Goal: Task Accomplishment & Management: Manage account settings

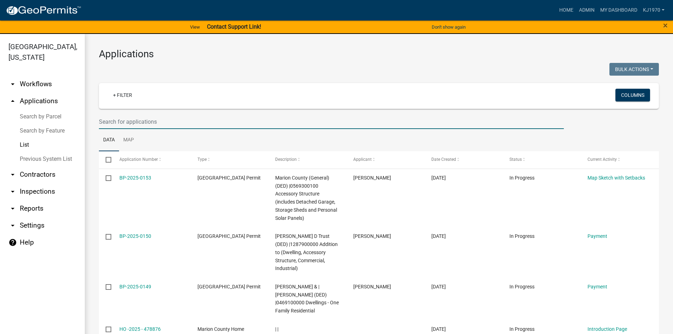
click at [169, 125] on input "text" at bounding box center [331, 122] width 465 height 14
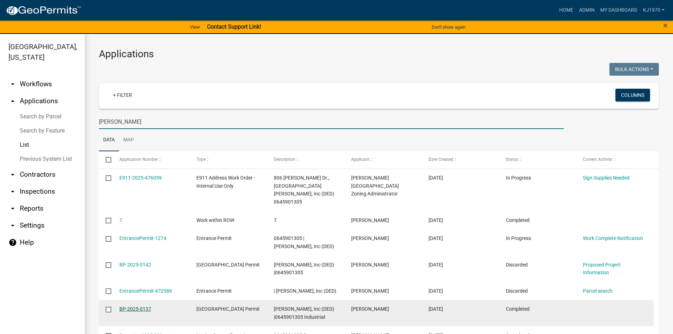
type input "[PERSON_NAME]"
click at [129, 306] on link "BP-2025-0137" at bounding box center [135, 309] width 32 height 6
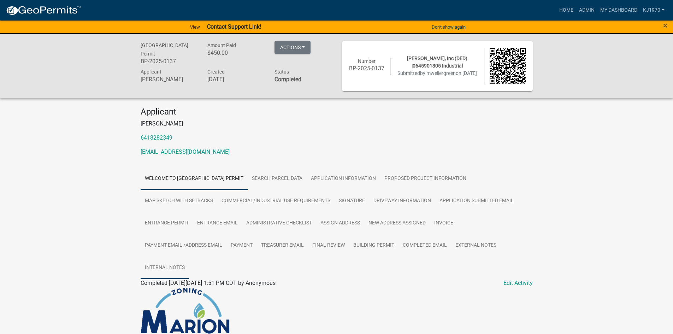
click at [169, 266] on link "Internal Notes" at bounding box center [165, 268] width 48 height 23
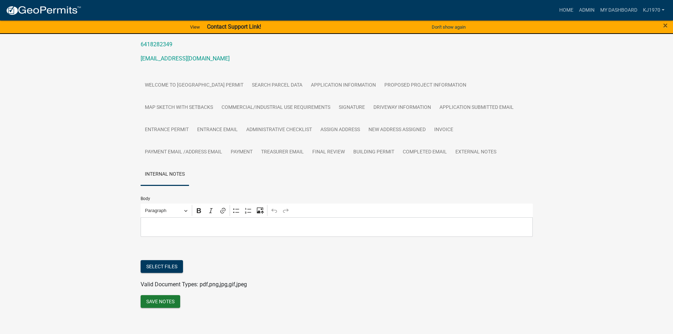
scroll to position [99, 0]
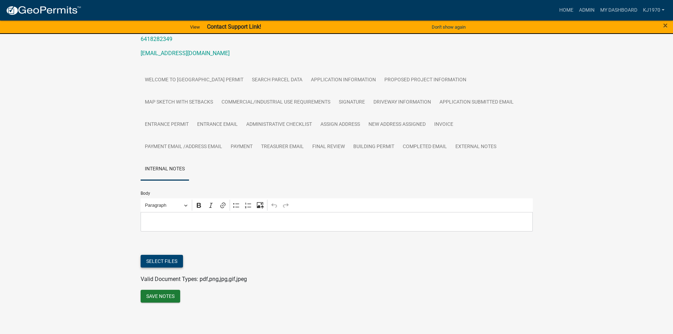
click at [170, 261] on button "Select files" at bounding box center [162, 261] width 42 height 13
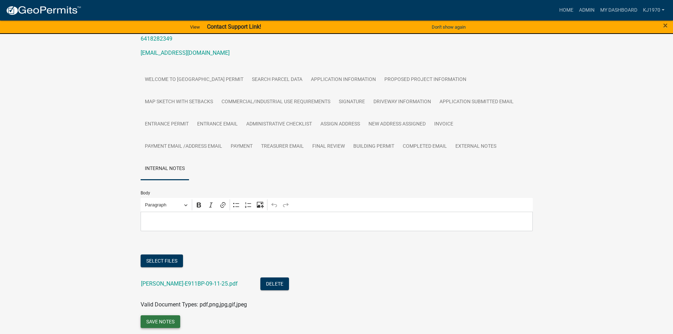
click at [159, 323] on button "Save Notes" at bounding box center [161, 321] width 40 height 13
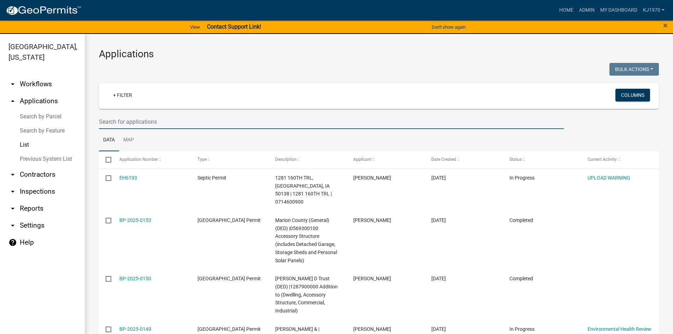
click at [160, 118] on input "text" at bounding box center [331, 122] width 465 height 14
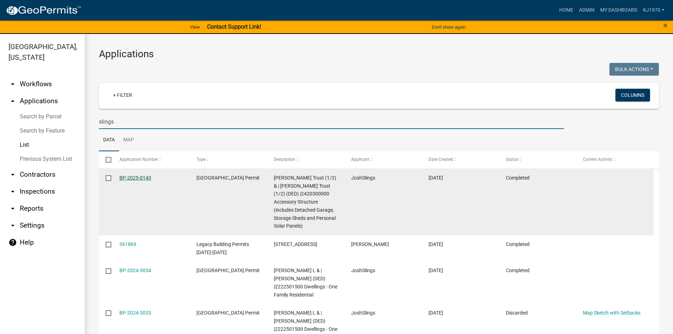
type input "slings"
click at [133, 179] on link "BP-2025-0143" at bounding box center [135, 178] width 32 height 6
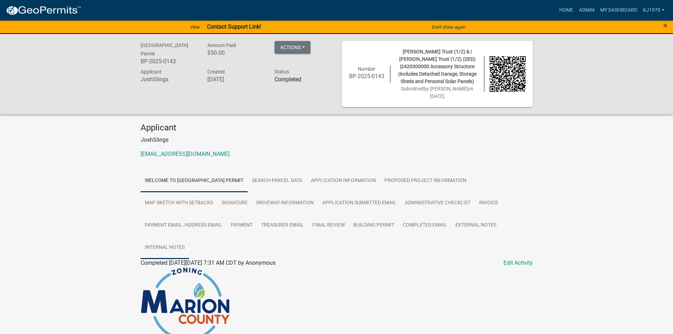
click at [164, 249] on link "Internal Notes" at bounding box center [165, 247] width 48 height 23
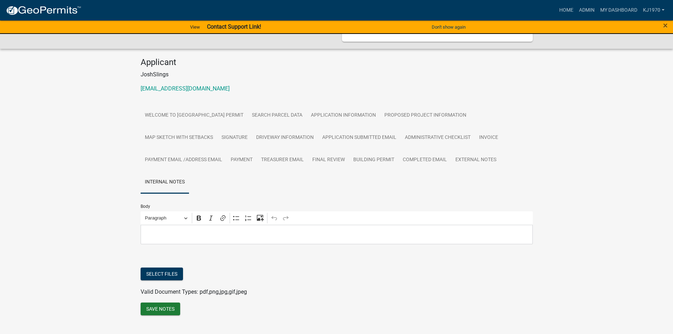
scroll to position [78, 0]
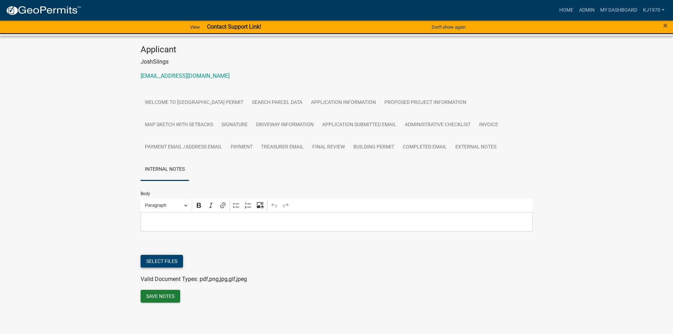
click at [172, 258] on button "Select files" at bounding box center [162, 261] width 42 height 13
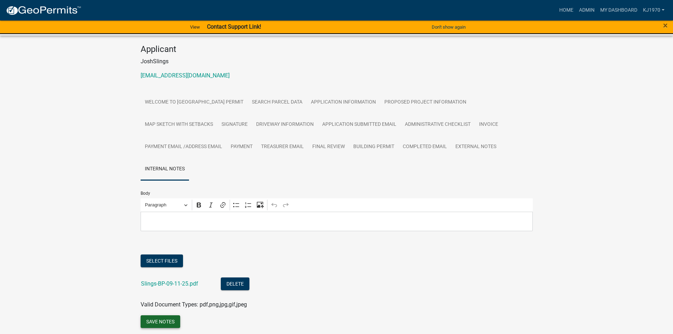
click at [160, 323] on button "Save Notes" at bounding box center [161, 321] width 40 height 13
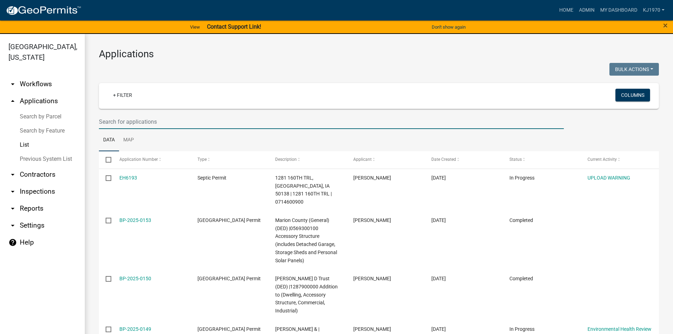
click at [182, 117] on input "text" at bounding box center [331, 122] width 465 height 14
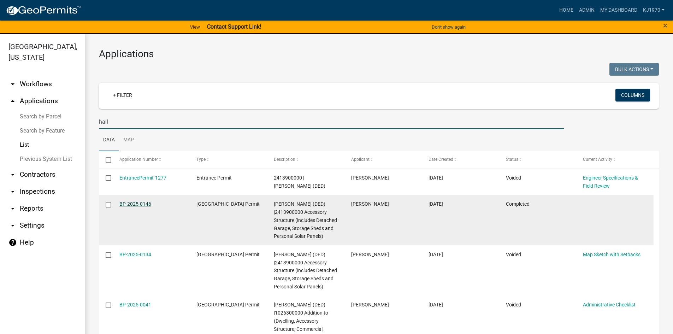
type input "hall"
click at [150, 204] on link "BP-2025-0146" at bounding box center [135, 204] width 32 height 6
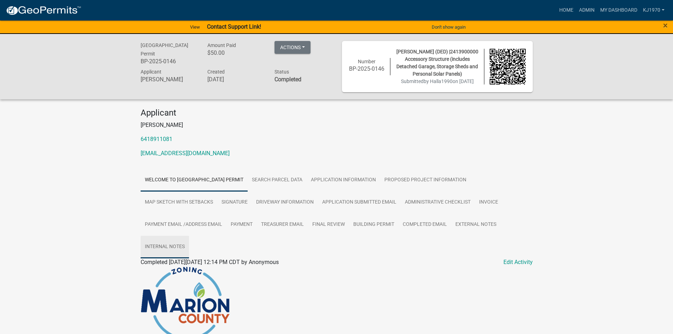
click at [157, 242] on link "Internal Notes" at bounding box center [165, 247] width 48 height 23
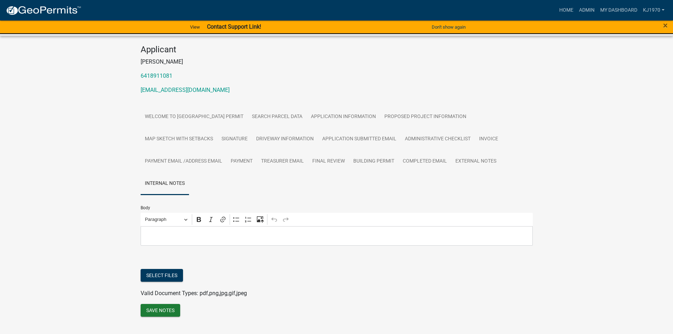
scroll to position [78, 0]
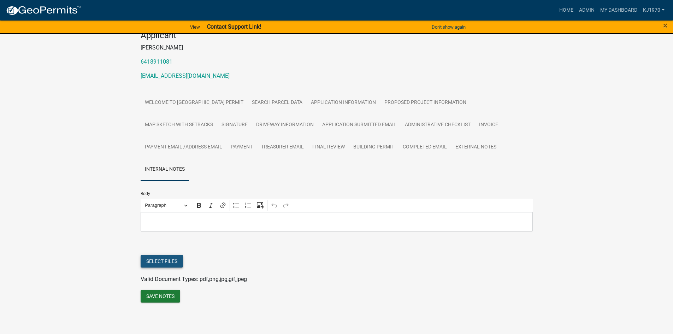
click at [167, 256] on button "Select files" at bounding box center [162, 261] width 42 height 13
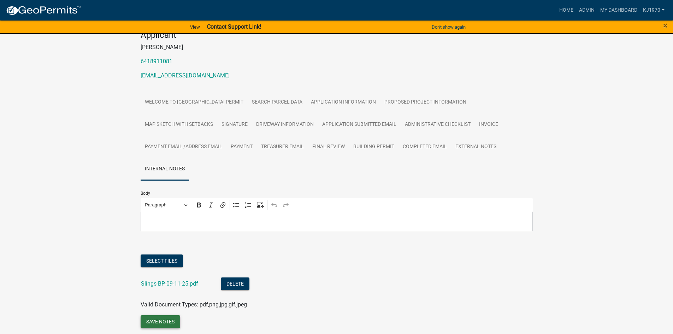
click at [162, 319] on button "Save Notes" at bounding box center [161, 321] width 40 height 13
click at [235, 280] on button "Delete" at bounding box center [235, 283] width 29 height 13
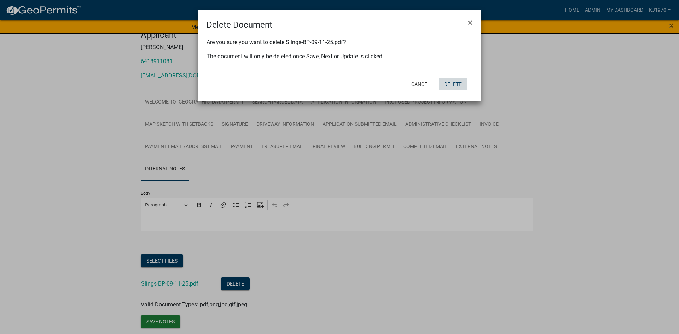
click at [454, 82] on button "Delete" at bounding box center [452, 84] width 29 height 13
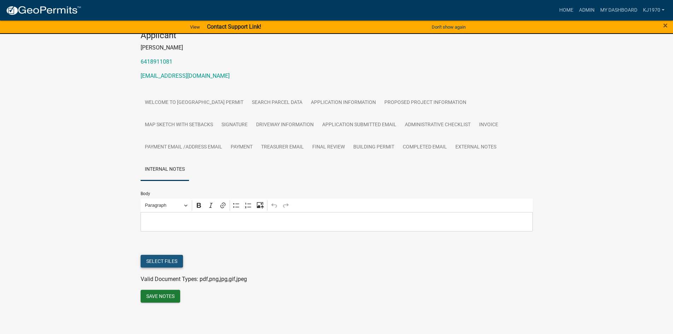
click at [163, 257] on button "Select files" at bounding box center [162, 261] width 42 height 13
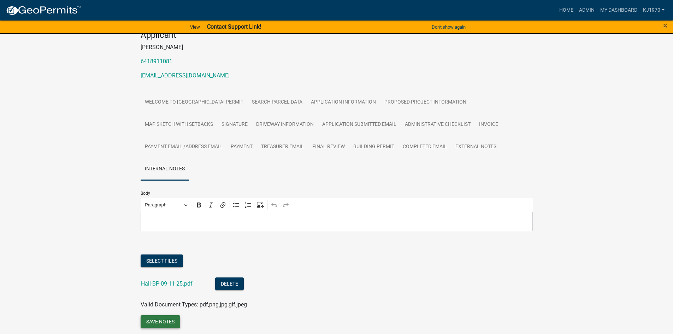
click at [156, 323] on button "Save Notes" at bounding box center [161, 321] width 40 height 13
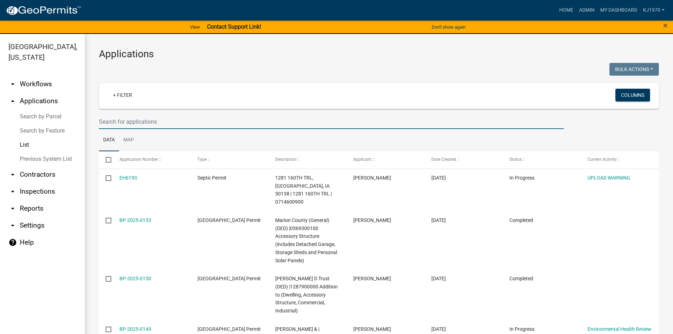
click at [197, 124] on input "text" at bounding box center [331, 122] width 465 height 14
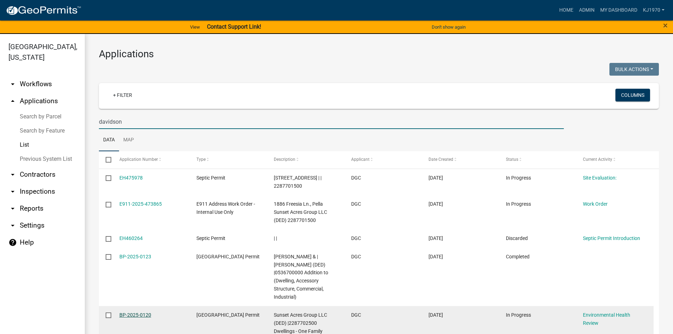
type input "davidson"
click at [133, 313] on link "BP-2025-0120" at bounding box center [135, 315] width 32 height 6
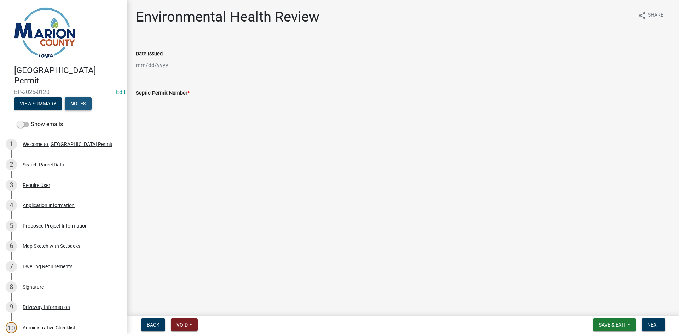
click at [85, 103] on button "Notes" at bounding box center [78, 103] width 27 height 13
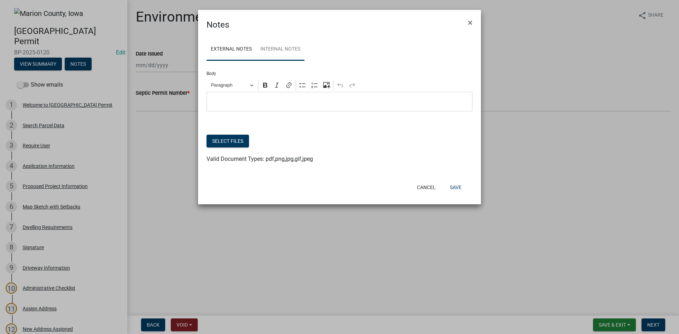
click at [279, 47] on link "Internal Notes" at bounding box center [280, 49] width 48 height 23
click at [224, 145] on button "Select files" at bounding box center [227, 141] width 42 height 13
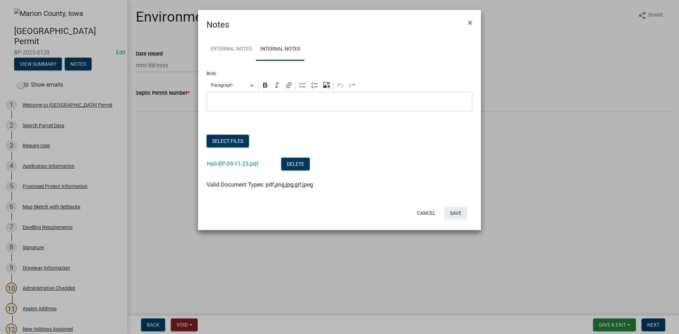
click at [458, 213] on button "Save" at bounding box center [455, 213] width 23 height 13
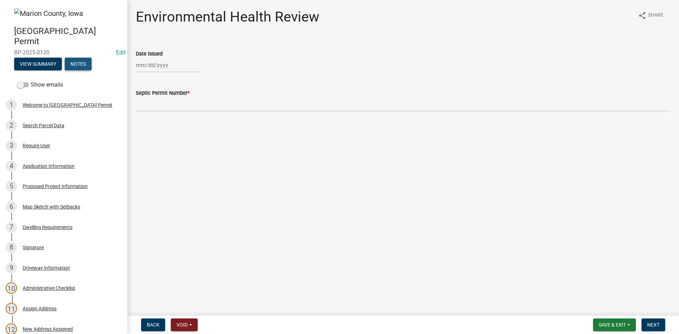
click at [84, 62] on button "Notes" at bounding box center [78, 64] width 27 height 13
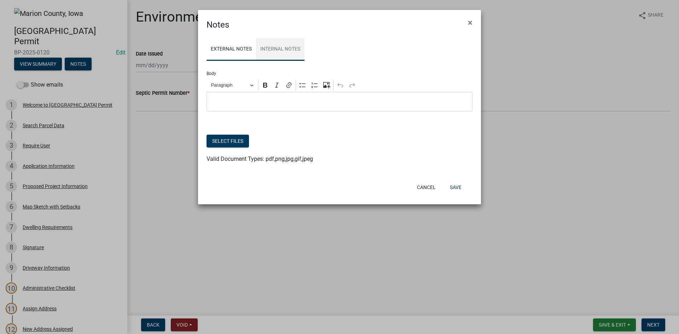
click at [283, 48] on link "Internal Notes" at bounding box center [280, 49] width 48 height 23
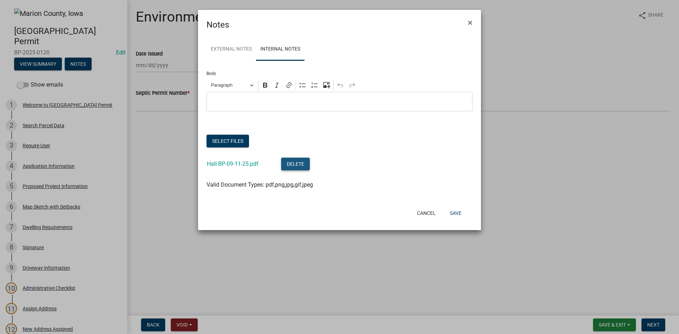
click at [295, 161] on button "Delete" at bounding box center [295, 164] width 29 height 13
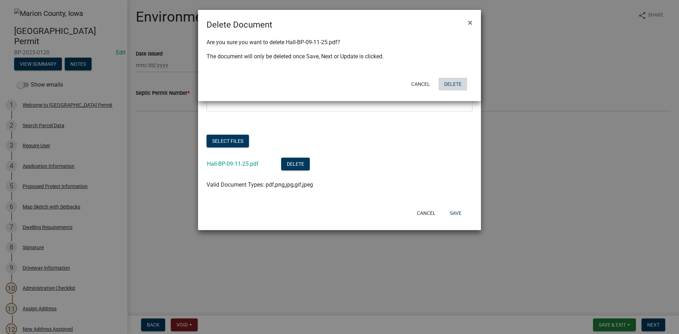
click at [450, 81] on button "Delete" at bounding box center [452, 84] width 29 height 13
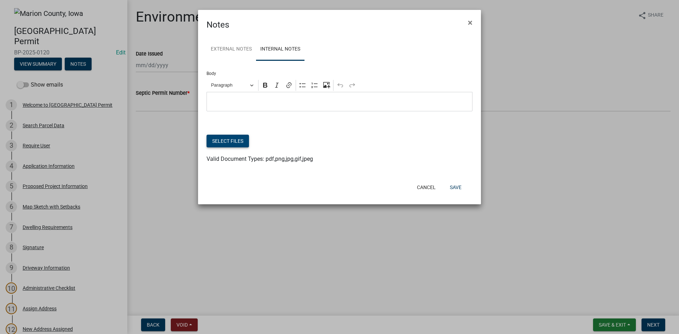
click at [240, 140] on button "Select files" at bounding box center [227, 141] width 42 height 13
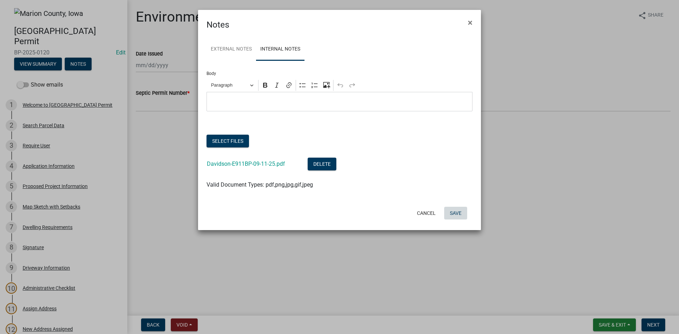
click at [457, 214] on button "Save" at bounding box center [455, 213] width 23 height 13
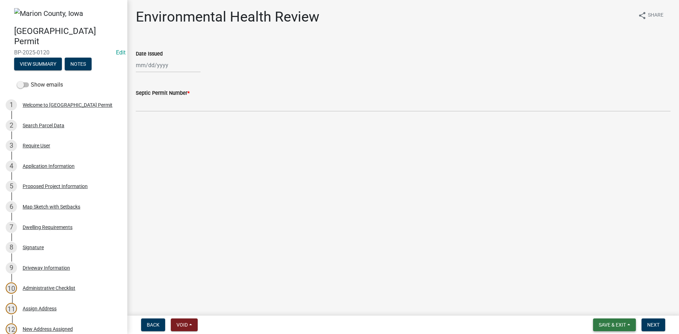
click at [616, 323] on span "Save & Exit" at bounding box center [611, 325] width 27 height 6
click at [607, 305] on button "Save & Exit" at bounding box center [607, 306] width 57 height 17
